Goal: Information Seeking & Learning: Learn about a topic

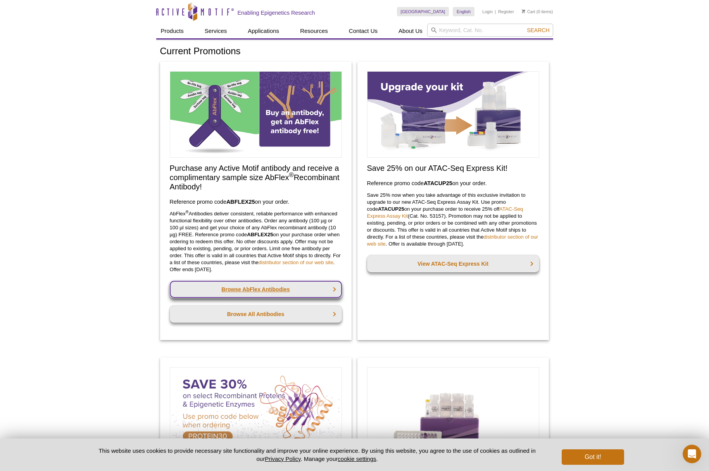
click at [283, 288] on link "Browse AbFlex Antibodies" at bounding box center [256, 289] width 172 height 17
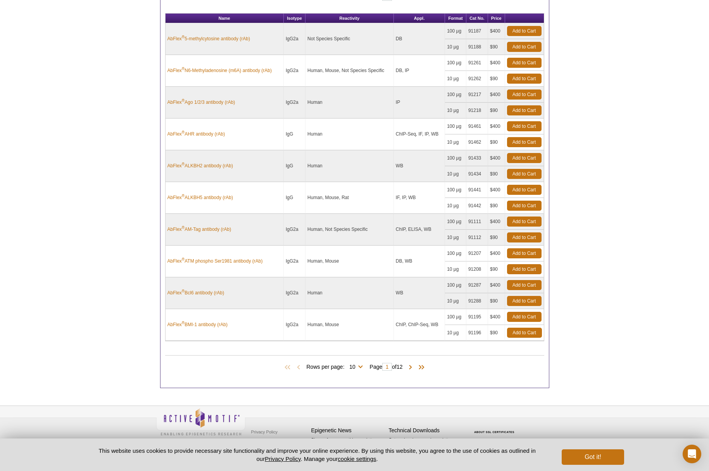
scroll to position [332, 0]
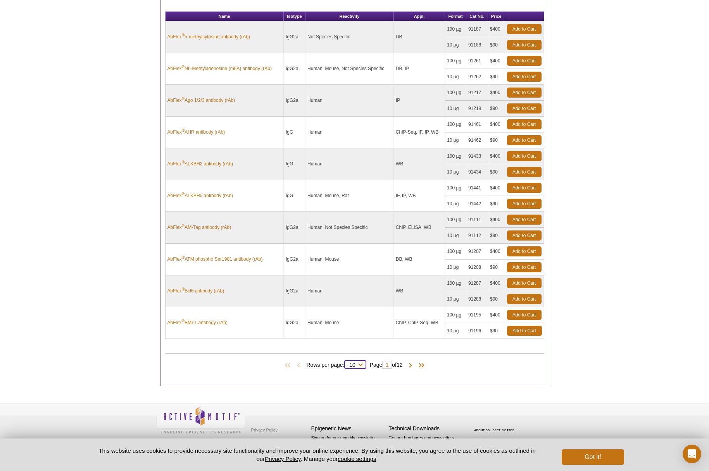
click at [356, 363] on select "10 25 50 100 All" at bounding box center [352, 366] width 16 height 7
select select "119"
click at [346, 363] on select "10 25 50 100 All" at bounding box center [352, 366] width 16 height 7
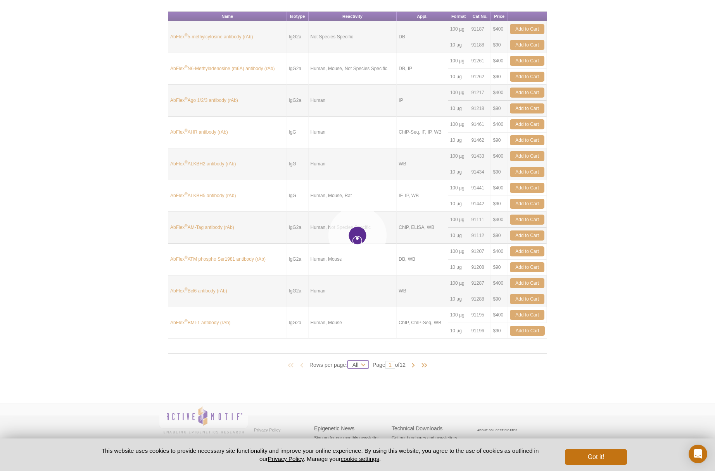
select select "119"
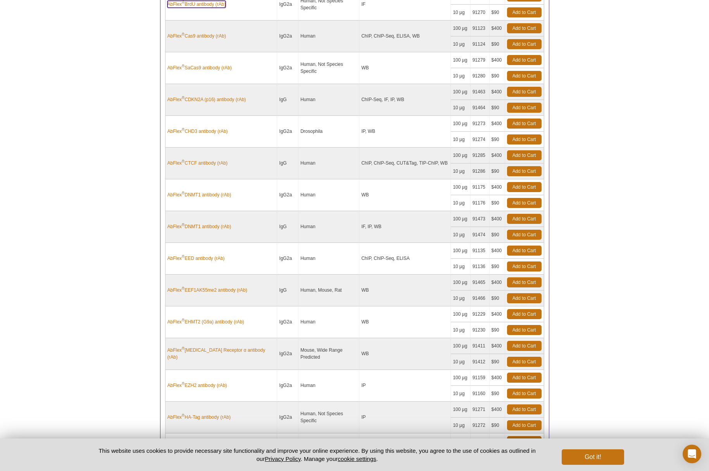
scroll to position [786, 0]
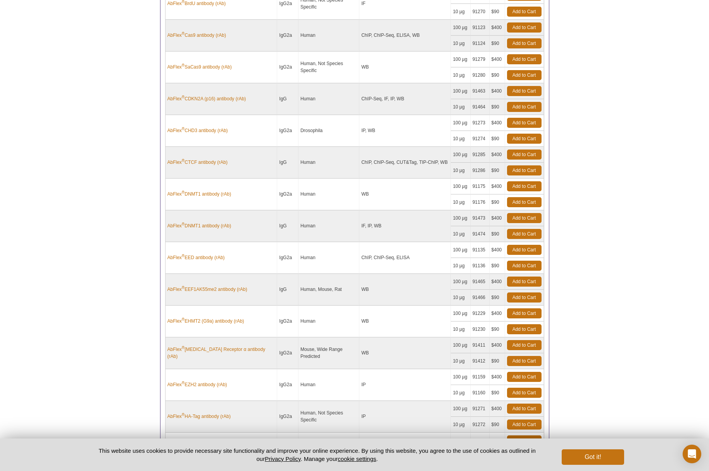
drag, startPoint x: 203, startPoint y: 177, endPoint x: 241, endPoint y: 12, distance: 169.1
